Goal: Task Accomplishment & Management: Use online tool/utility

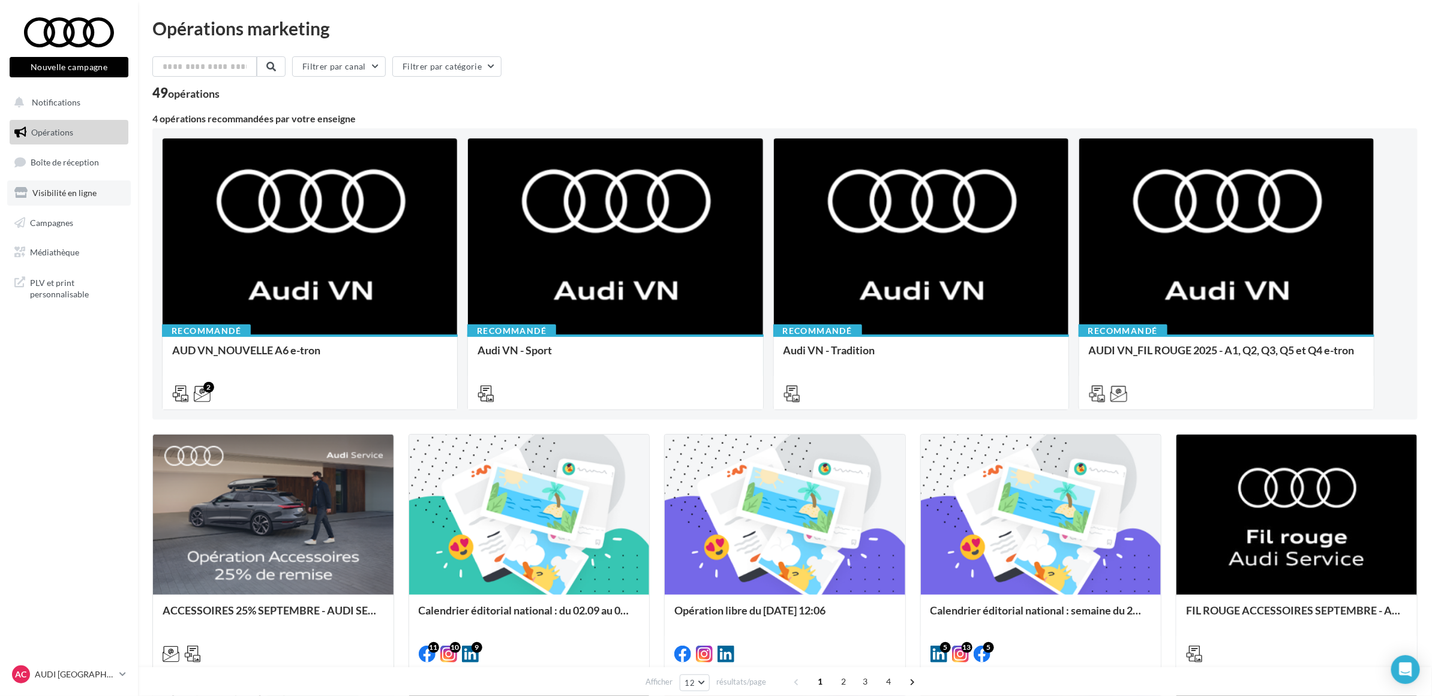
click at [48, 188] on span "Visibilité en ligne" at bounding box center [64, 193] width 64 height 10
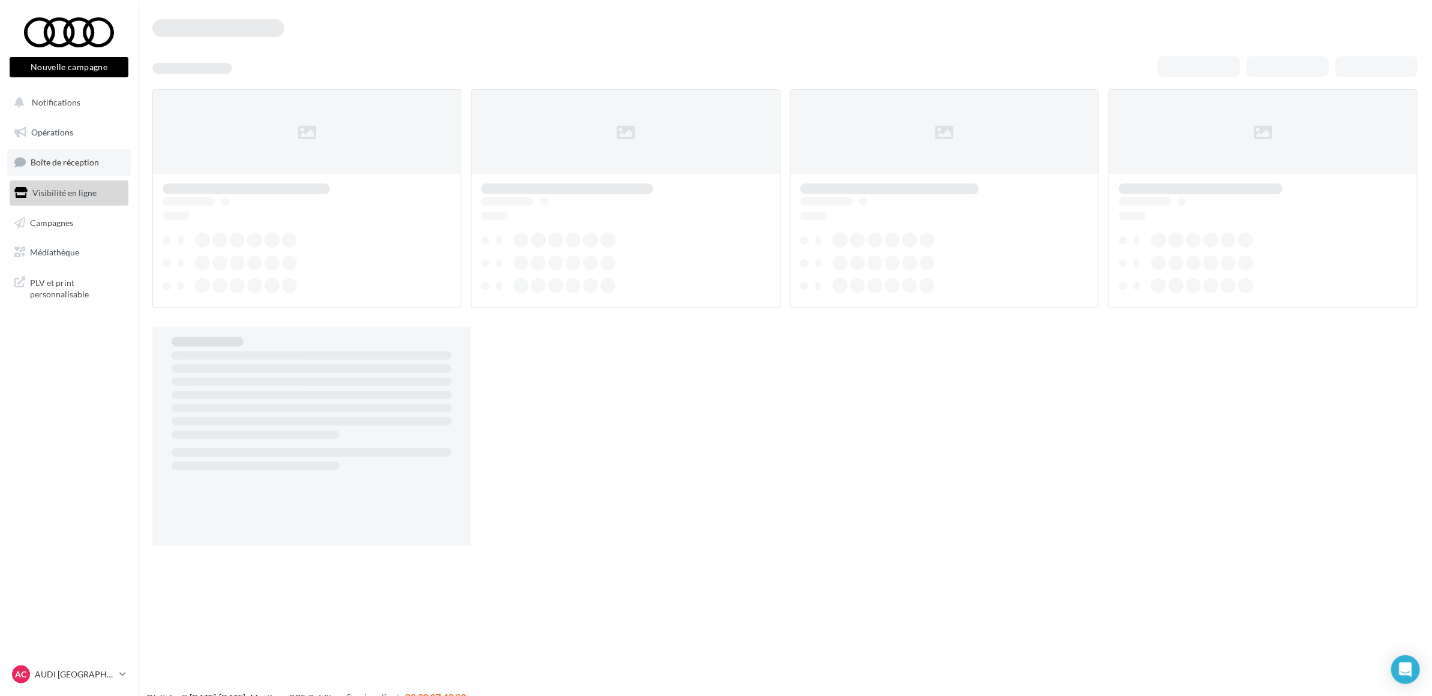
click at [54, 166] on span "Boîte de réception" at bounding box center [65, 162] width 68 height 10
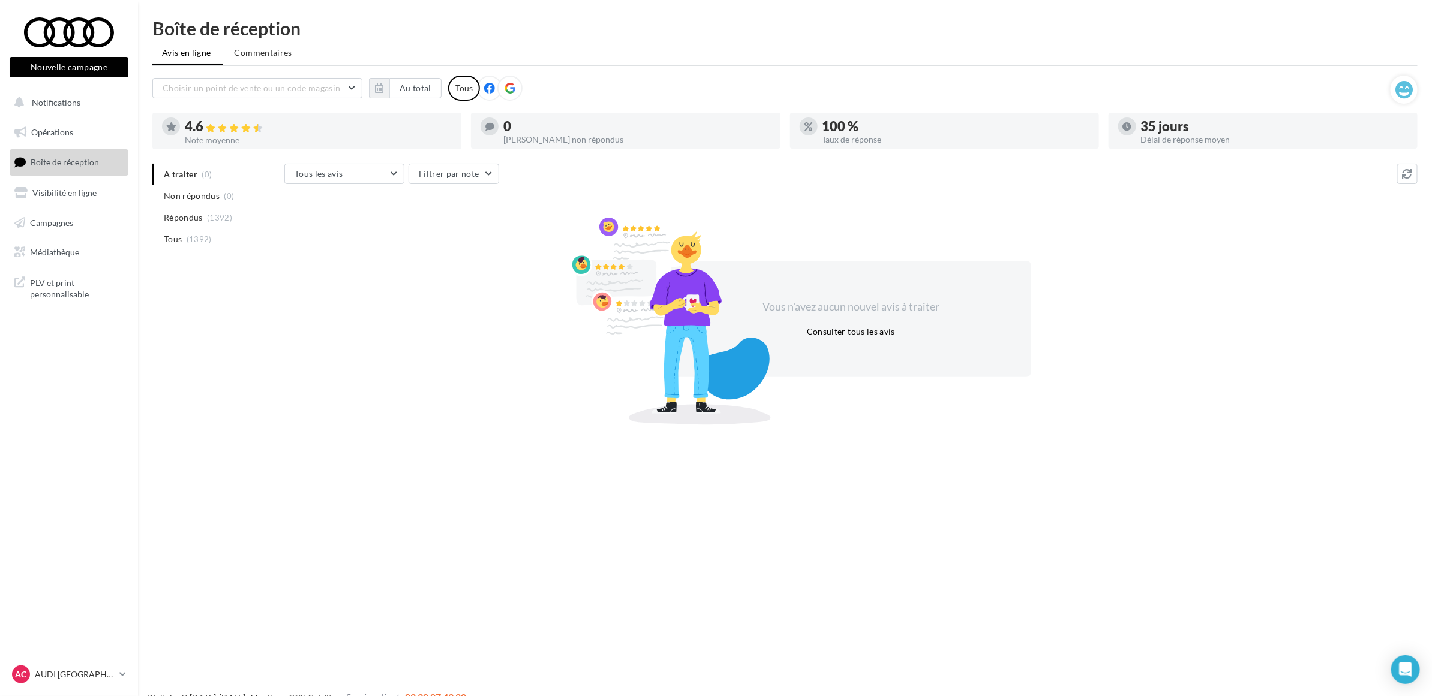
click at [769, 38] on div "Boîte de réception Avis en ligne Commentaires Choisir un point de vente ou un c…" at bounding box center [785, 219] width 1294 height 401
